Goal: Task Accomplishment & Management: Use online tool/utility

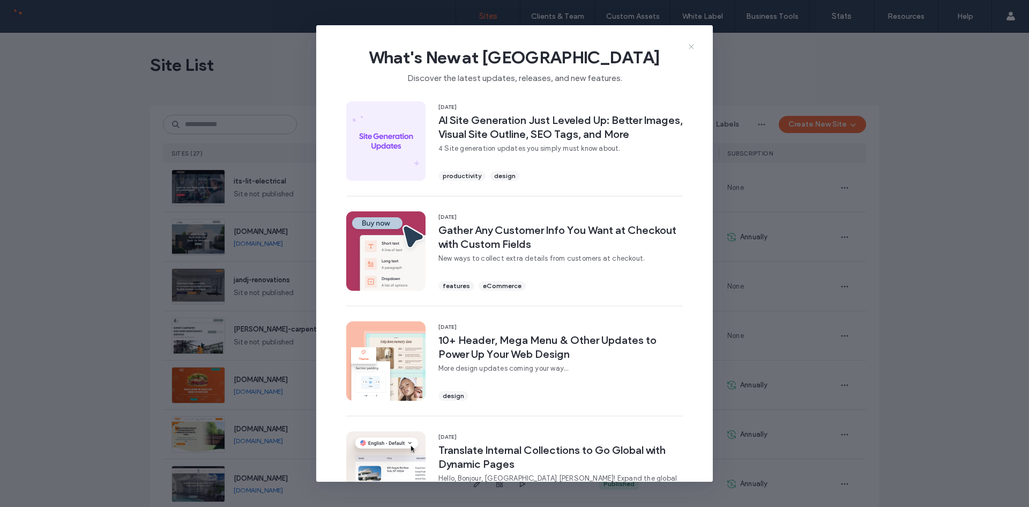
click at [688, 45] on icon at bounding box center [691, 46] width 9 height 9
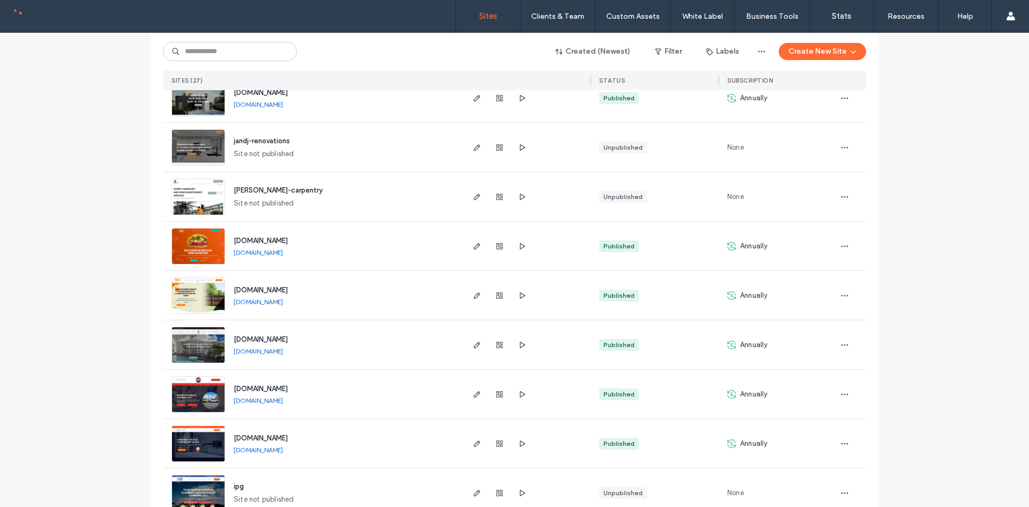
scroll to position [161, 0]
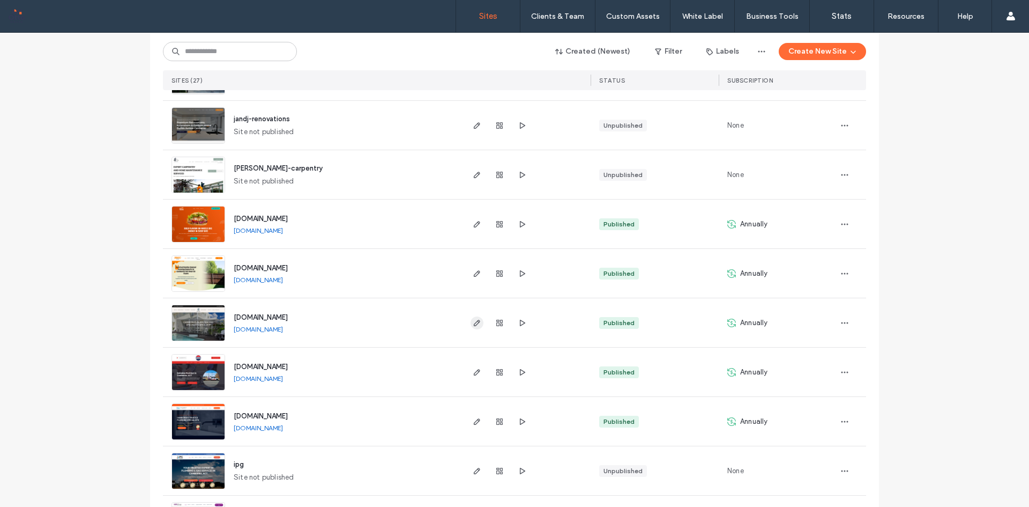
click at [477, 325] on icon "button" at bounding box center [477, 322] width 9 height 9
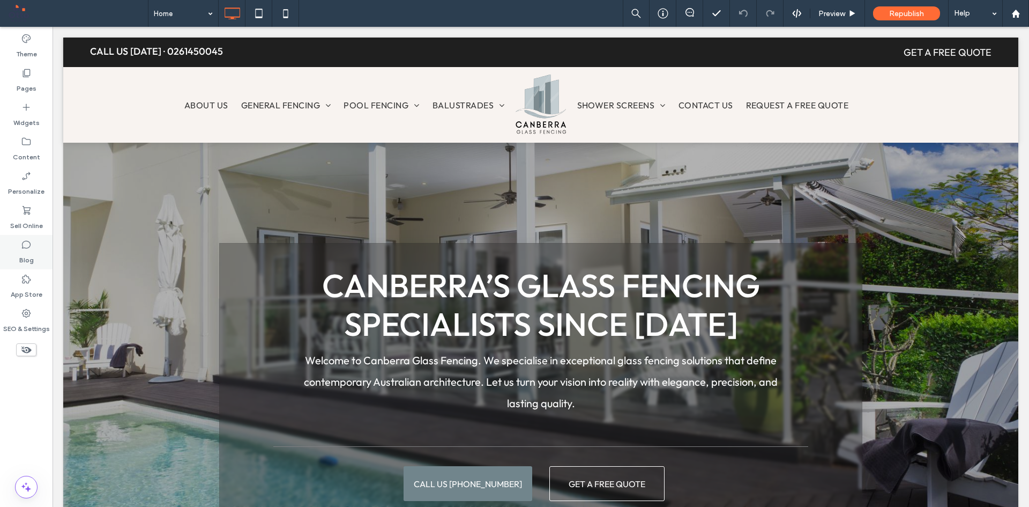
click at [27, 252] on label "Blog" at bounding box center [26, 257] width 14 height 15
